Goal: Information Seeking & Learning: Find specific fact

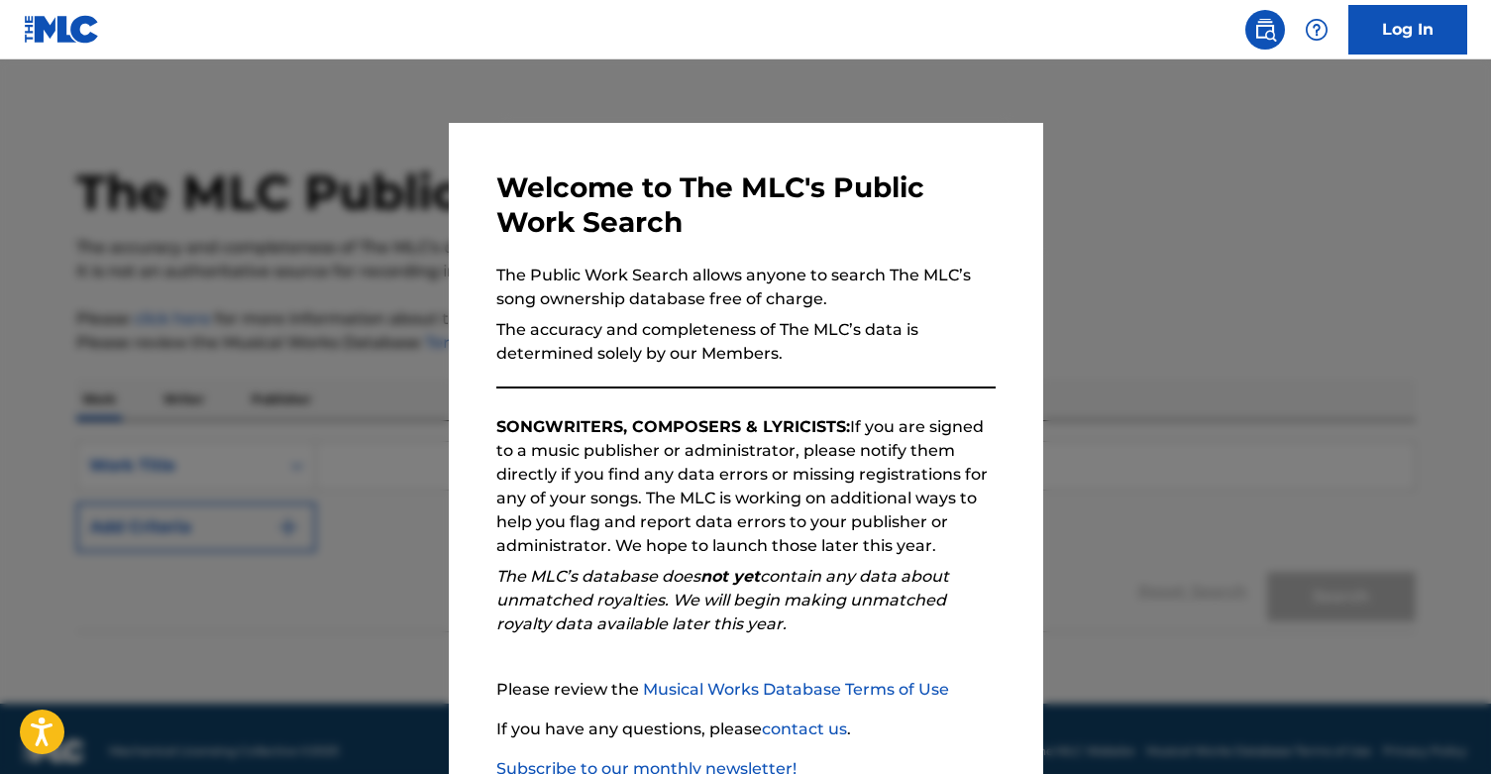
click at [1183, 284] on div at bounding box center [745, 446] width 1491 height 774
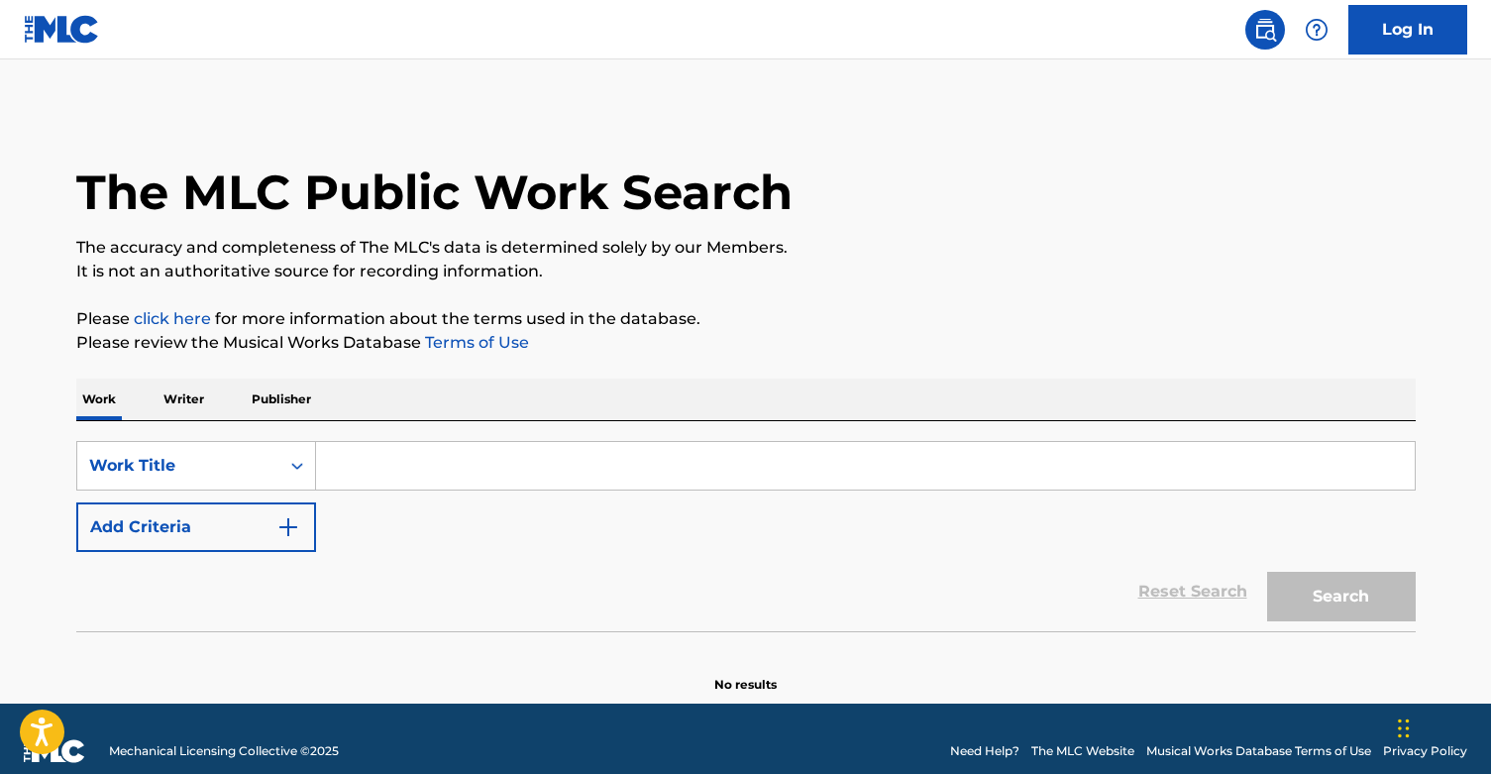
click at [727, 469] on input "Search Form" at bounding box center [865, 466] width 1099 height 48
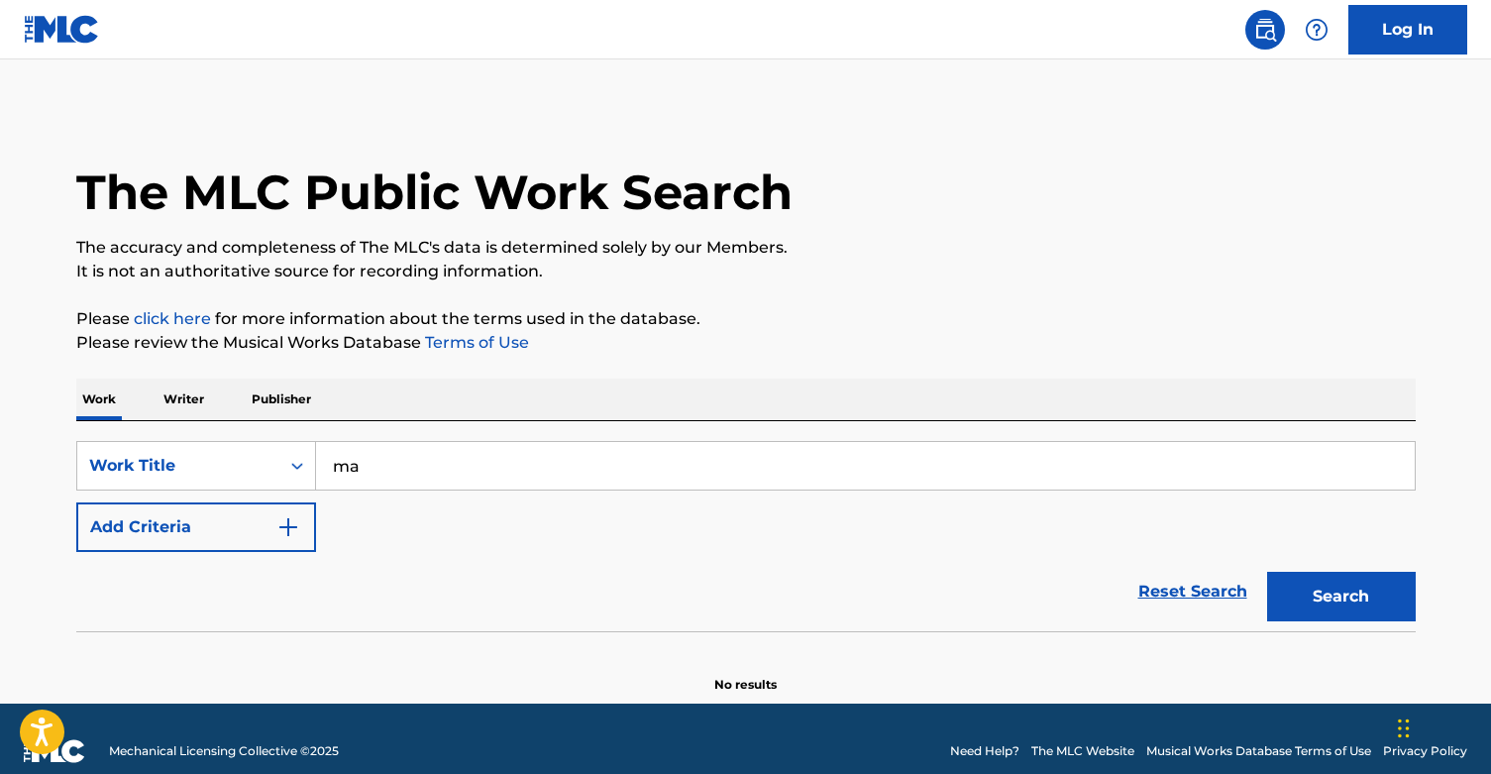
type input "m"
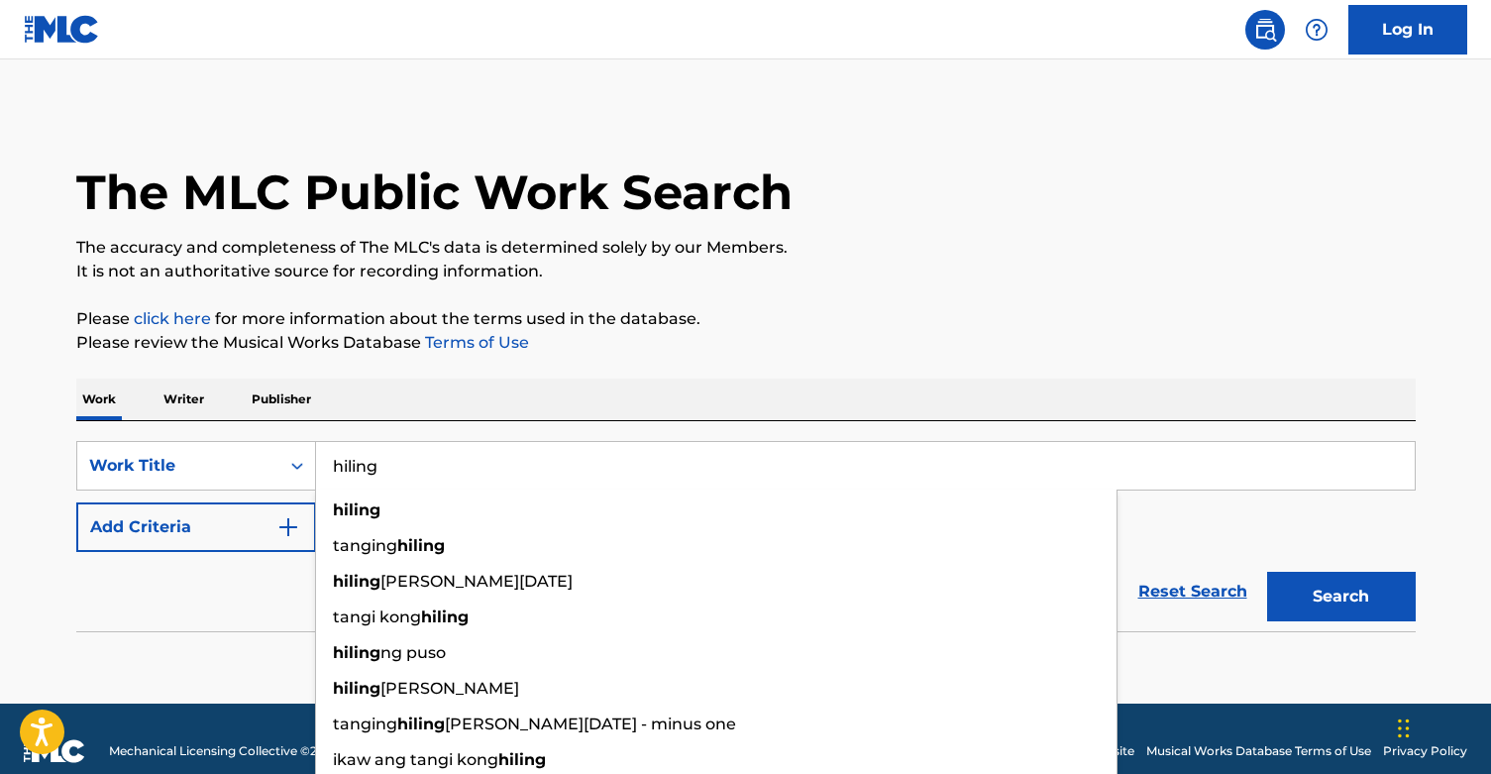
type input "hiling"
click at [735, 392] on div "Work Writer Publisher" at bounding box center [746, 400] width 1340 height 42
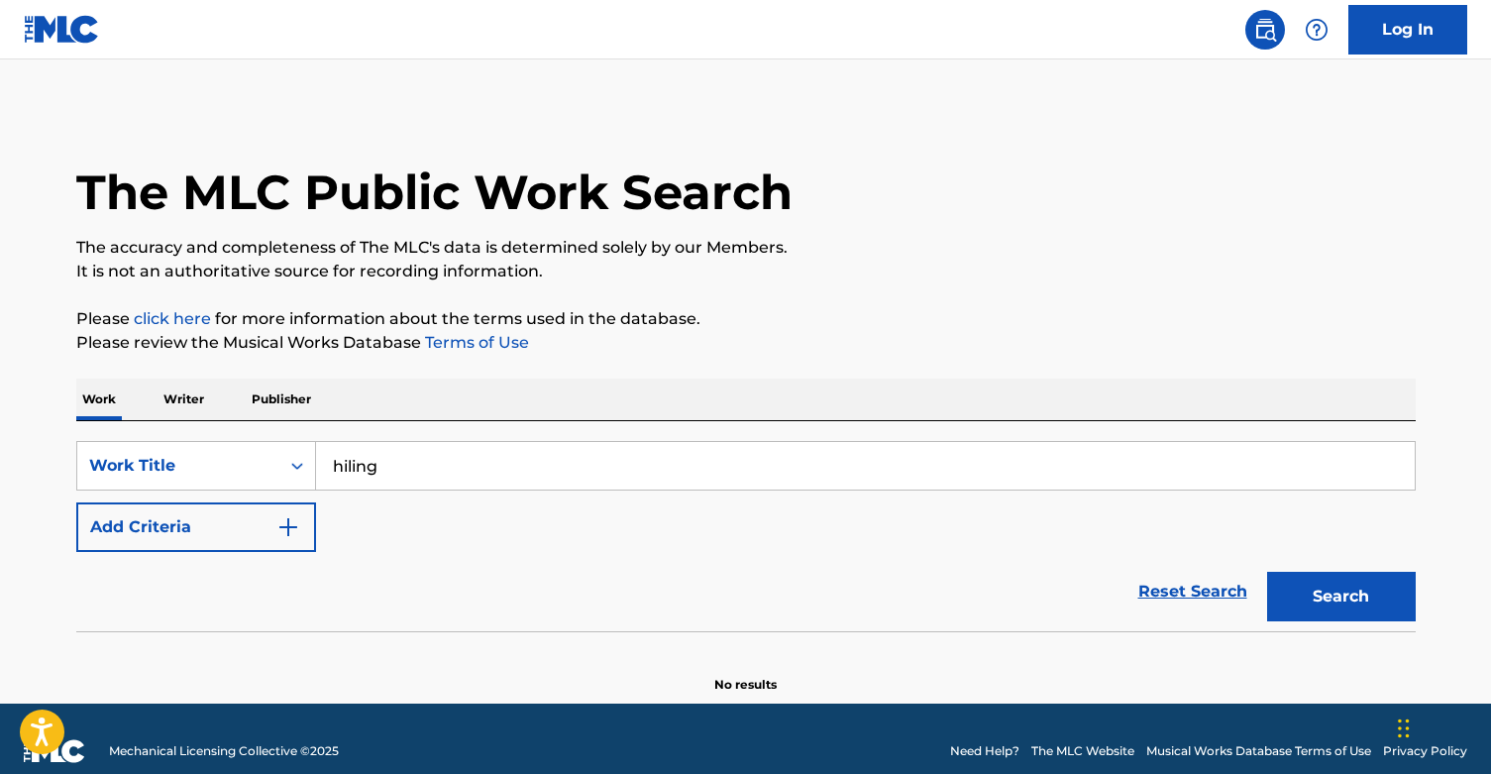
click at [290, 524] on img "Search Form" at bounding box center [288, 527] width 24 height 24
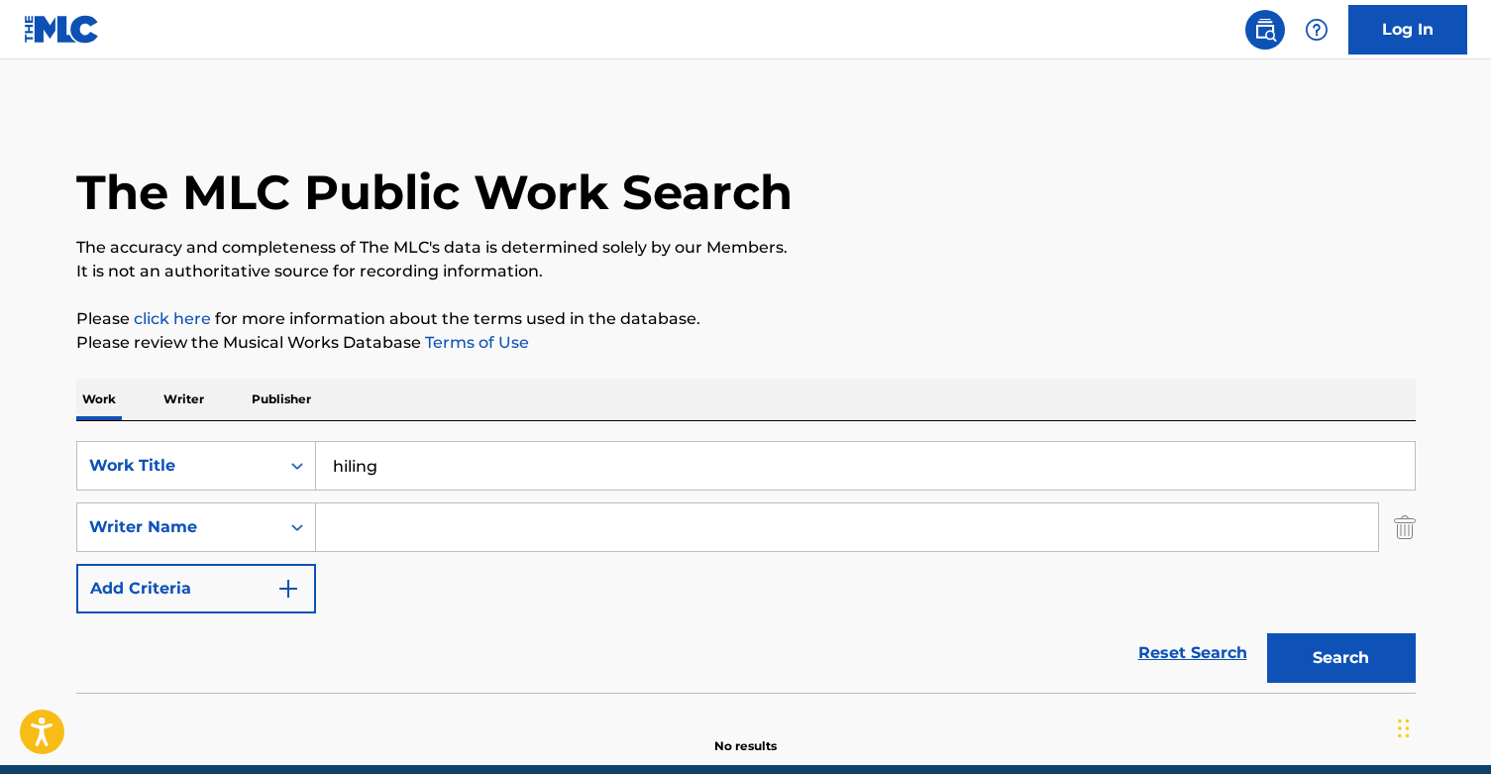
click at [347, 526] on input "Search Form" at bounding box center [847, 527] width 1062 height 48
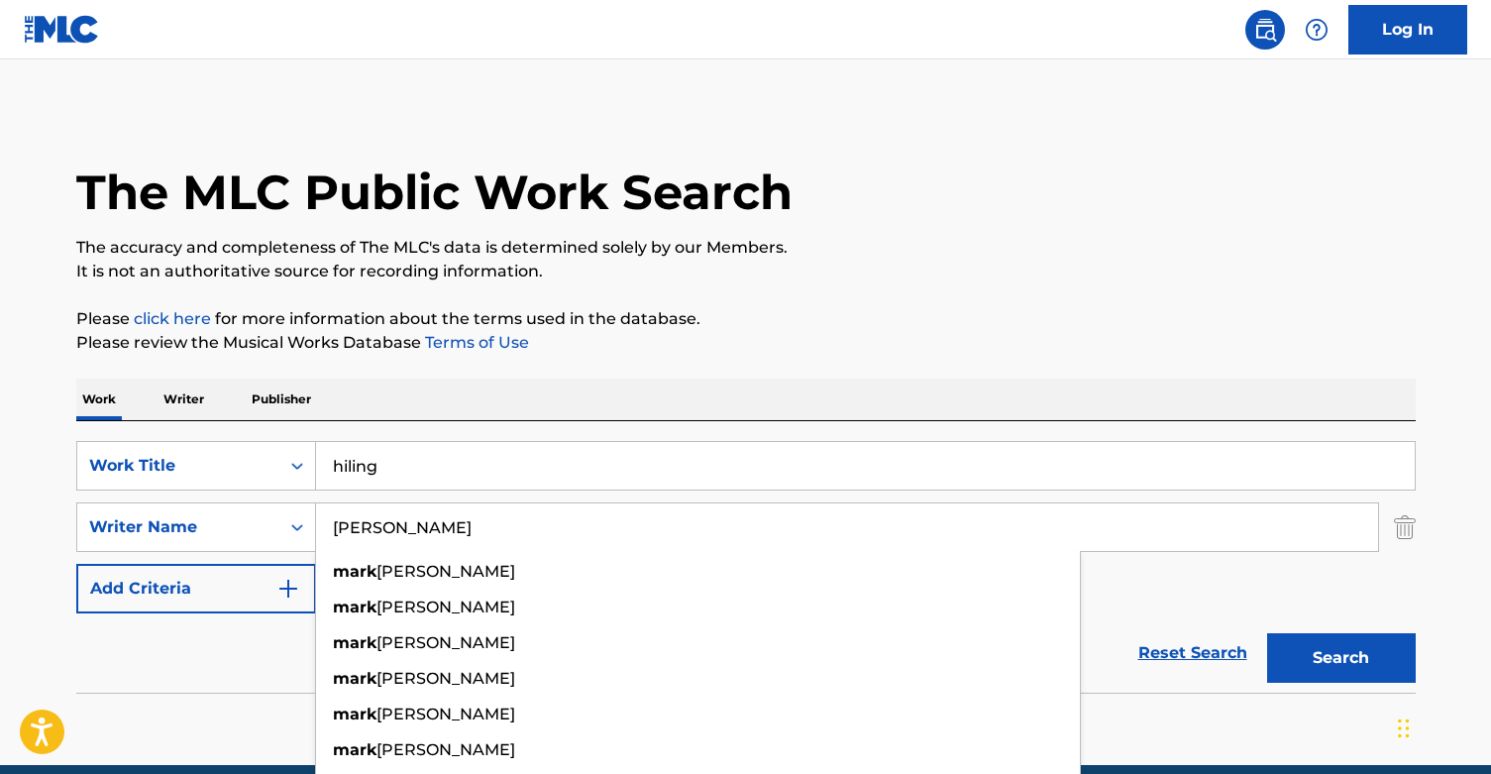
type input "[PERSON_NAME]"
click at [1341, 658] on button "Search" at bounding box center [1341, 658] width 149 height 50
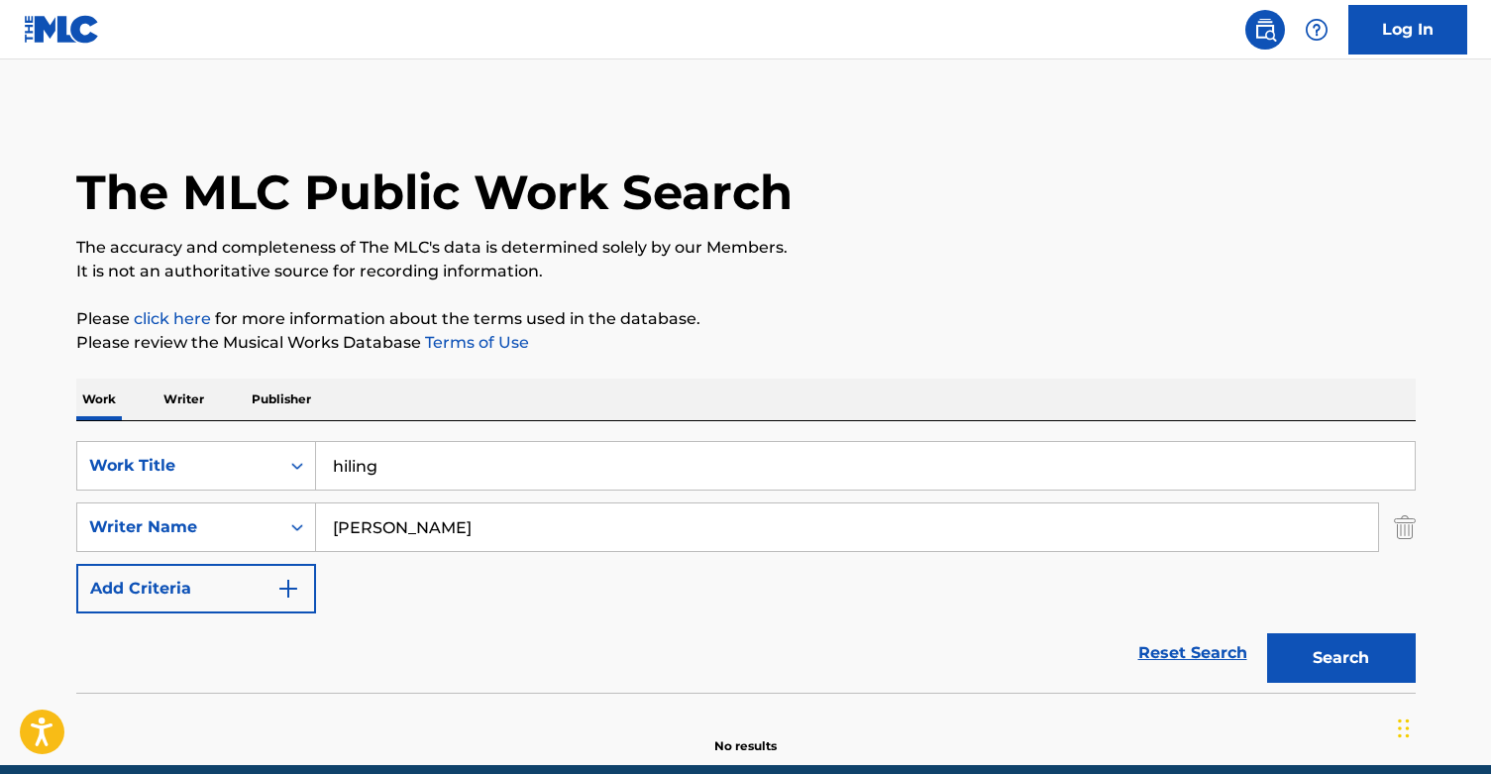
click at [1290, 644] on button "Search" at bounding box center [1341, 658] width 149 height 50
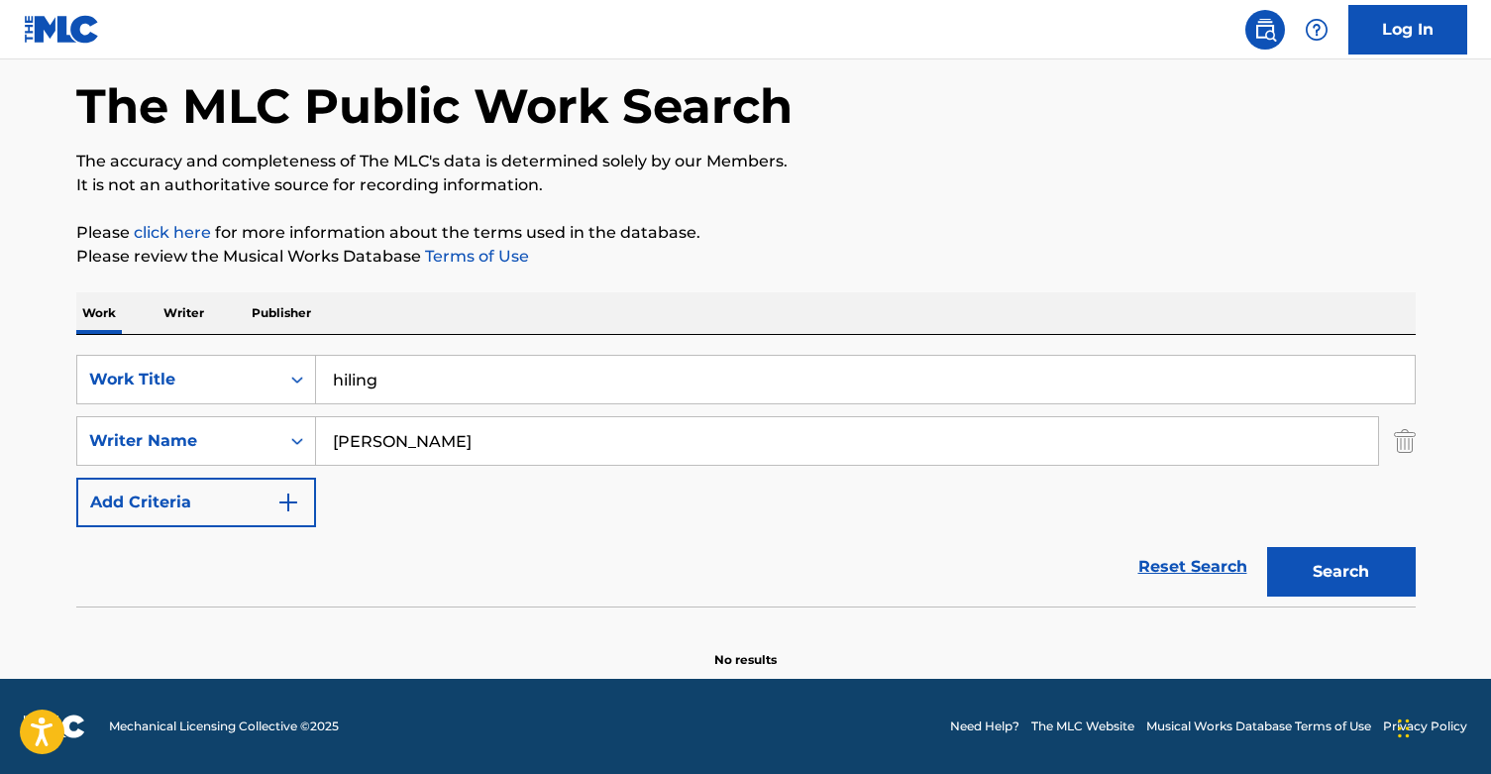
click at [1338, 558] on button "Search" at bounding box center [1341, 572] width 149 height 50
